Goal: Task Accomplishment & Management: Use online tool/utility

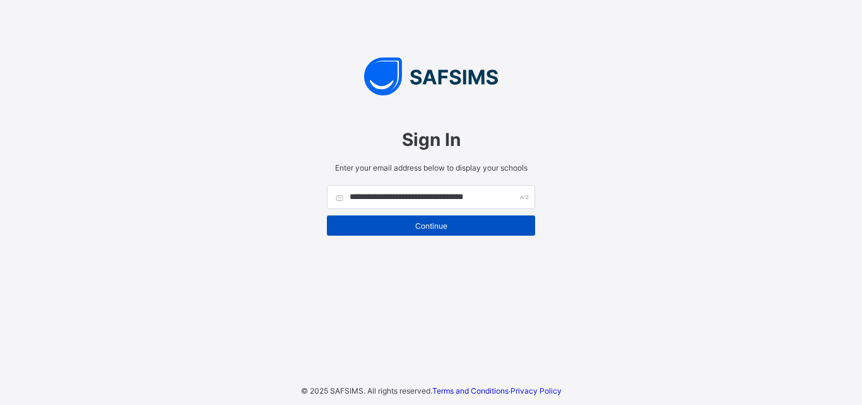
type input "**********"
click at [451, 225] on span "Continue" at bounding box center [431, 225] width 189 height 9
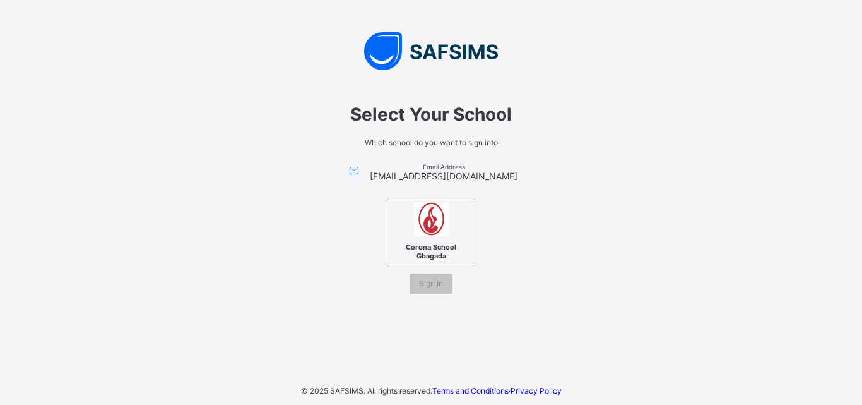
click at [438, 240] on span "Corona School Gbagada" at bounding box center [431, 251] width 77 height 24
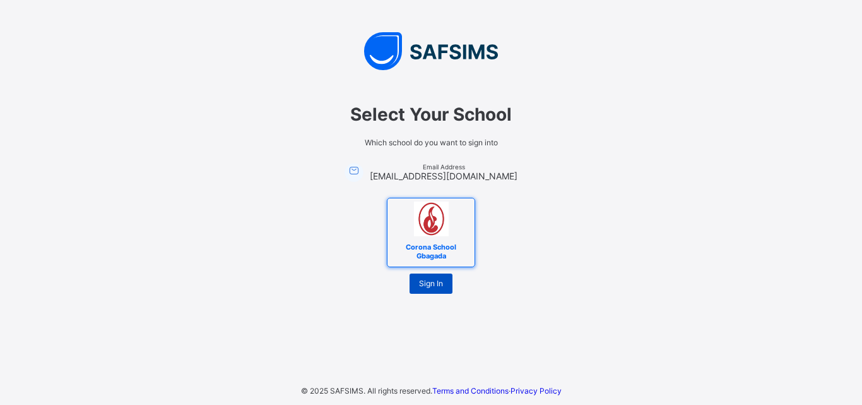
click at [439, 285] on span "Sign In" at bounding box center [431, 282] width 24 height 9
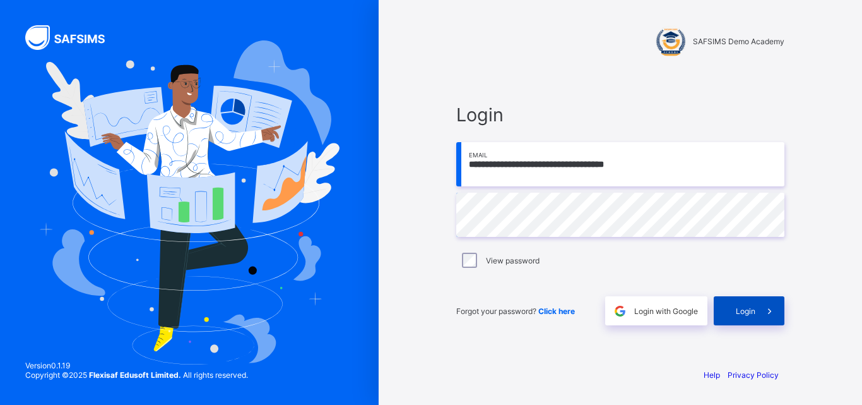
click at [744, 314] on span "Login" at bounding box center [746, 310] width 20 height 9
click at [728, 308] on div "Login" at bounding box center [749, 310] width 71 height 29
